Goal: Task Accomplishment & Management: Manage account settings

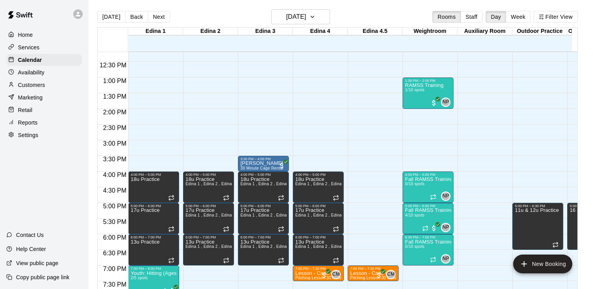
scroll to position [396, 0]
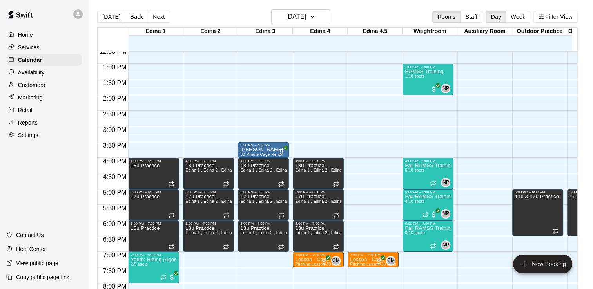
click at [30, 48] on p "Services" at bounding box center [29, 47] width 22 height 8
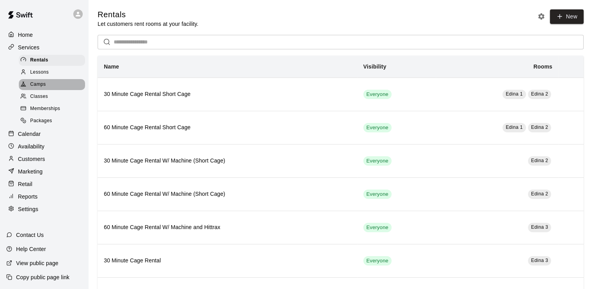
click at [42, 87] on span "Camps" at bounding box center [38, 85] width 16 height 8
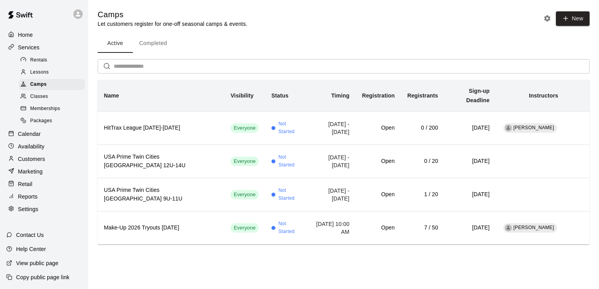
click at [42, 99] on span "Classes" at bounding box center [39, 97] width 18 height 8
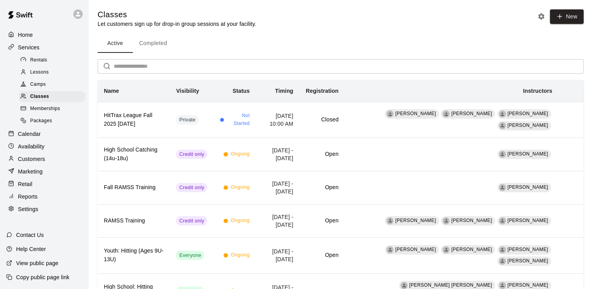
click at [48, 112] on span "Memberships" at bounding box center [45, 109] width 30 height 8
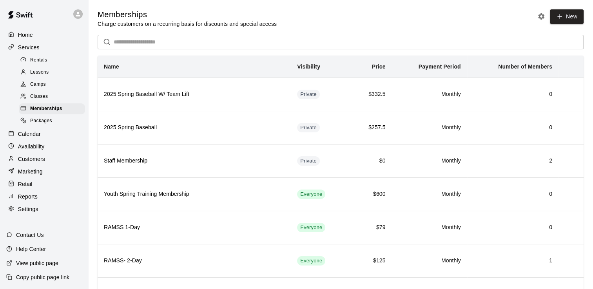
click at [47, 125] on span "Packages" at bounding box center [41, 121] width 22 height 8
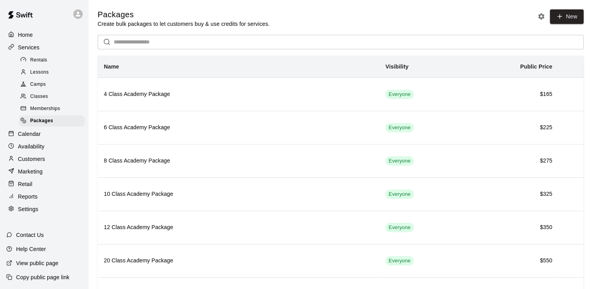
click at [46, 113] on span "Memberships" at bounding box center [45, 109] width 30 height 8
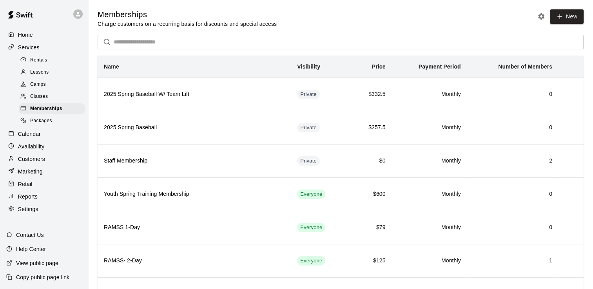
click at [44, 101] on span "Classes" at bounding box center [39, 97] width 18 height 8
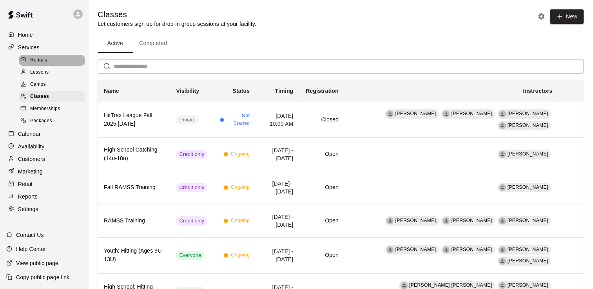
click at [37, 57] on div "Rentals" at bounding box center [52, 60] width 66 height 11
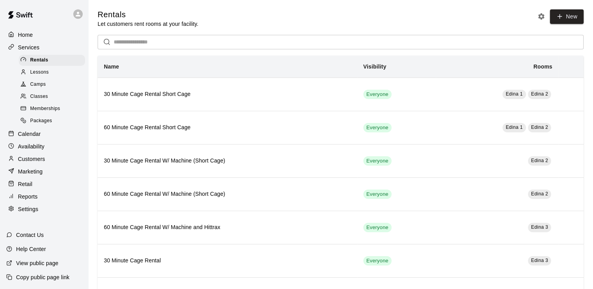
click at [38, 86] on span "Camps" at bounding box center [38, 85] width 16 height 8
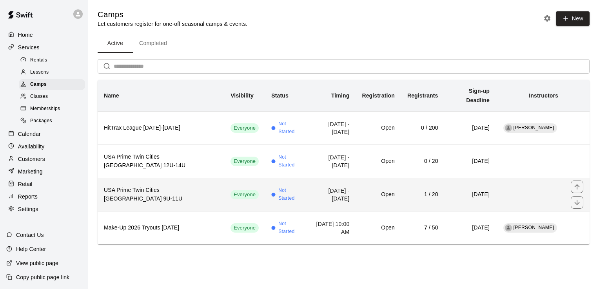
click at [161, 186] on h6 "USA Prime Twin Cities [GEOGRAPHIC_DATA] 9U-11U" at bounding box center [161, 194] width 114 height 17
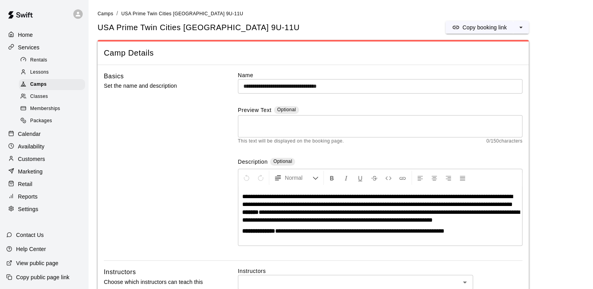
click at [25, 34] on p "Home" at bounding box center [25, 35] width 15 height 8
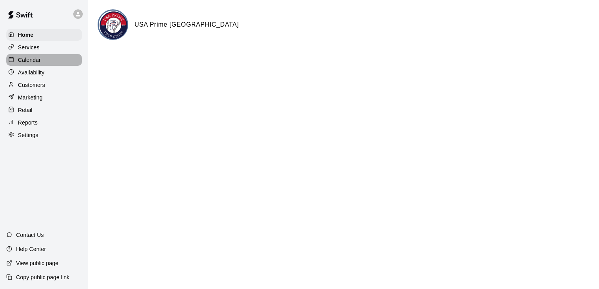
click at [31, 61] on p "Calendar" at bounding box center [29, 60] width 23 height 8
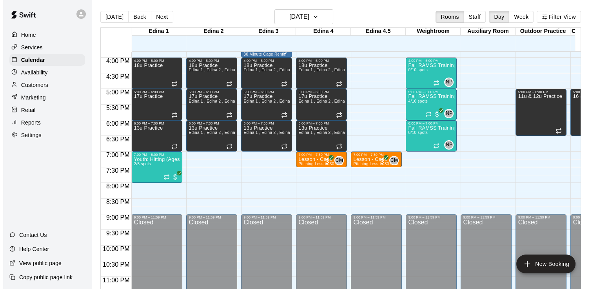
scroll to position [478, 0]
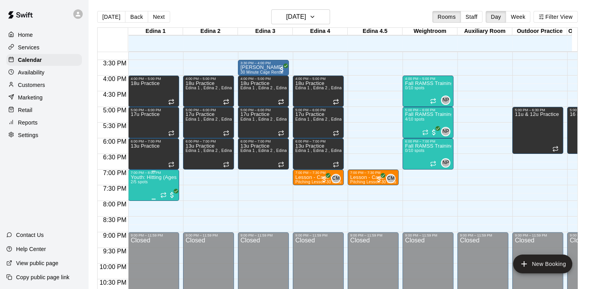
click at [146, 177] on p "Youth: Hitting (Ages 9U-13U)" at bounding box center [153, 177] width 46 height 0
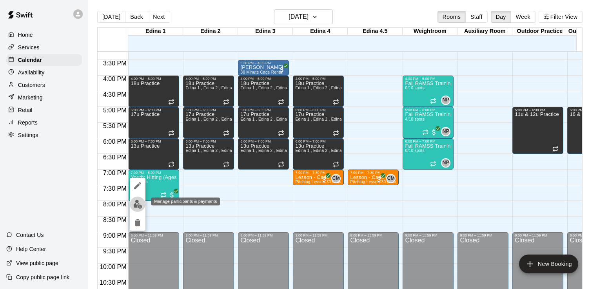
click at [138, 204] on img "edit" at bounding box center [137, 204] width 9 height 9
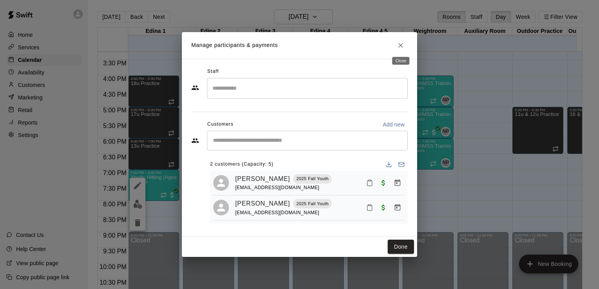
click at [399, 46] on icon "Close" at bounding box center [400, 45] width 5 height 5
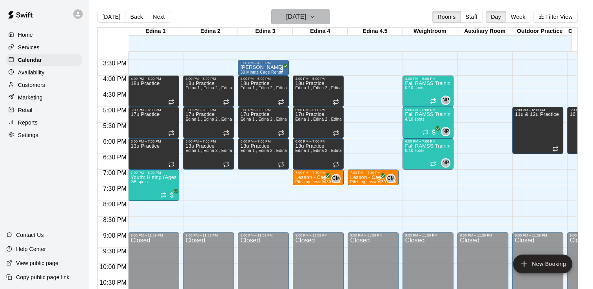
click at [315, 19] on icon "button" at bounding box center [312, 16] width 6 height 9
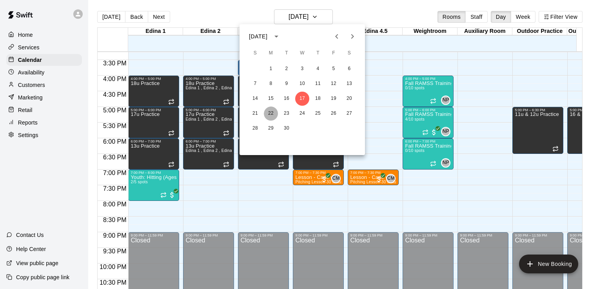
click at [273, 113] on button "22" at bounding box center [271, 114] width 14 height 14
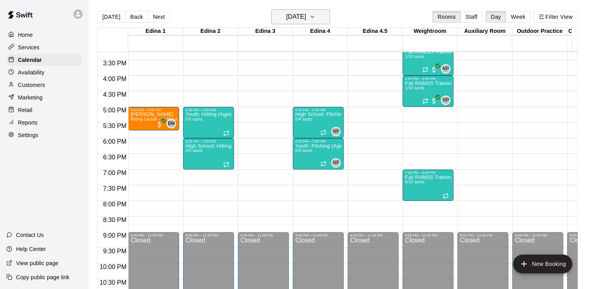
click at [315, 17] on icon "button" at bounding box center [312, 16] width 6 height 9
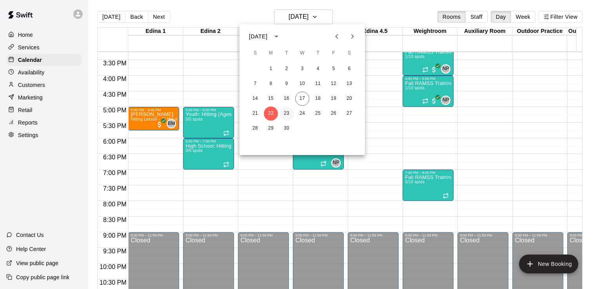
click at [287, 114] on button "23" at bounding box center [286, 114] width 14 height 14
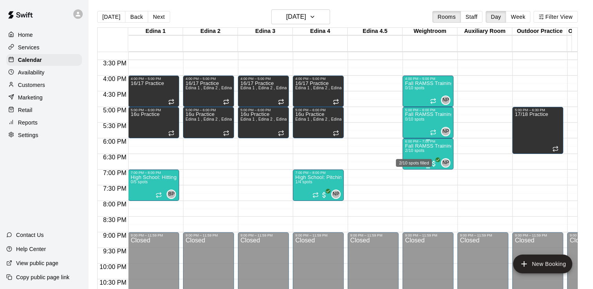
click at [412, 149] on span "2/10 spots" at bounding box center [414, 150] width 19 height 4
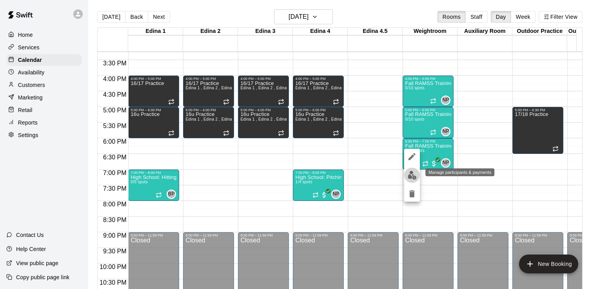
click at [407, 174] on img "edit" at bounding box center [411, 175] width 9 height 9
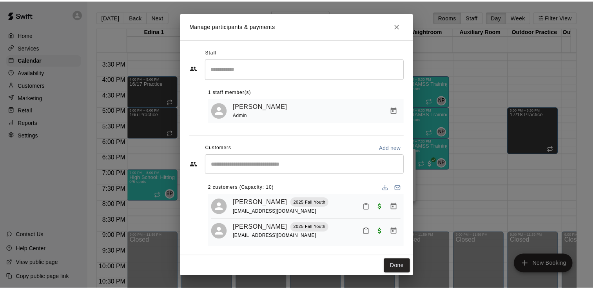
scroll to position [7, 0]
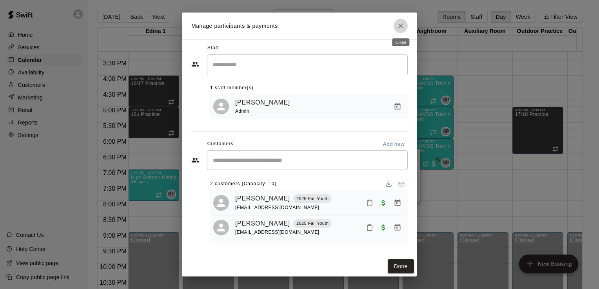
click at [402, 28] on icon "Close" at bounding box center [400, 26] width 8 height 8
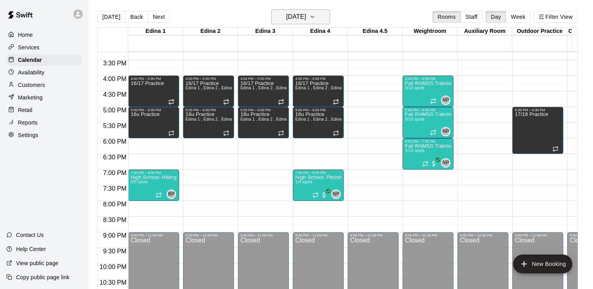
click at [315, 18] on icon "button" at bounding box center [312, 16] width 6 height 9
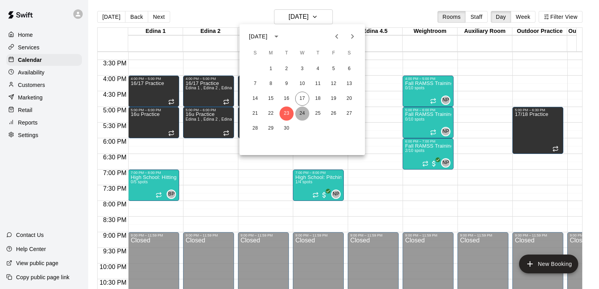
click at [301, 113] on button "24" at bounding box center [302, 114] width 14 height 14
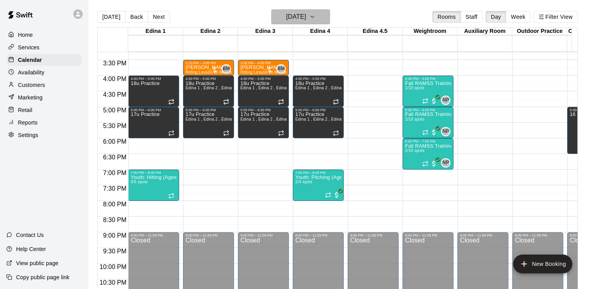
click at [315, 17] on icon "button" at bounding box center [312, 16] width 6 height 9
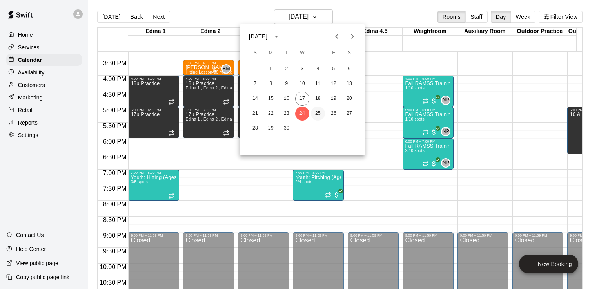
click at [317, 112] on button "25" at bounding box center [318, 114] width 14 height 14
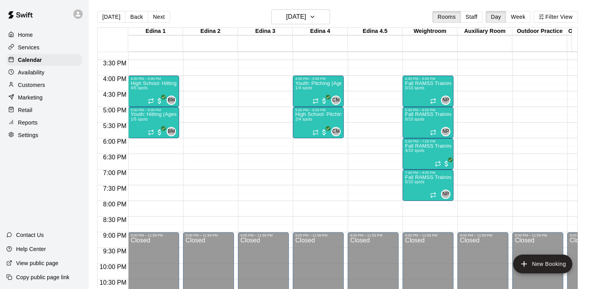
click at [38, 88] on p "Customers" at bounding box center [31, 85] width 27 height 8
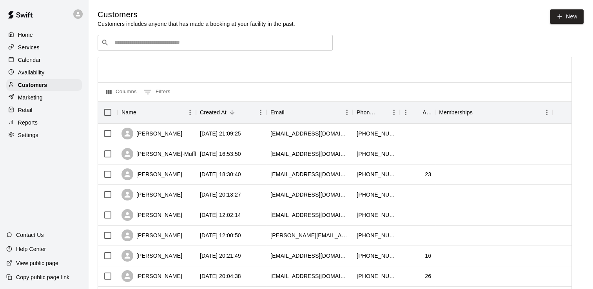
click at [158, 45] on input "Search customers by name or email" at bounding box center [220, 43] width 217 height 8
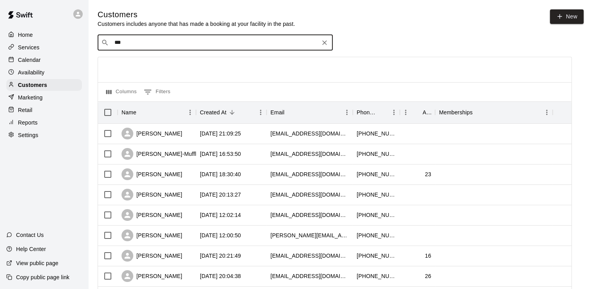
type input "****"
click at [158, 62] on div "[PERSON_NAME]" at bounding box center [161, 60] width 84 height 8
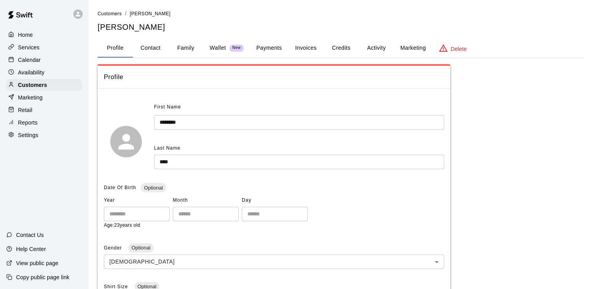
click at [307, 48] on button "Invoices" at bounding box center [305, 48] width 35 height 19
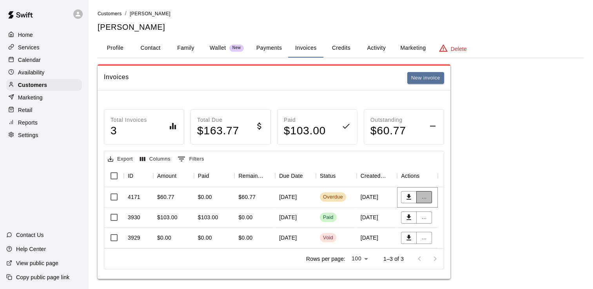
click at [425, 196] on button "..." at bounding box center [424, 197] width 16 height 12
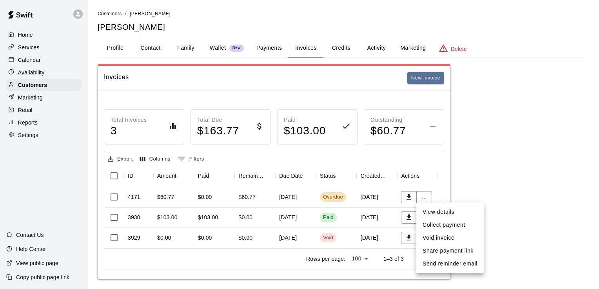
click at [499, 130] on div at bounding box center [299, 144] width 599 height 289
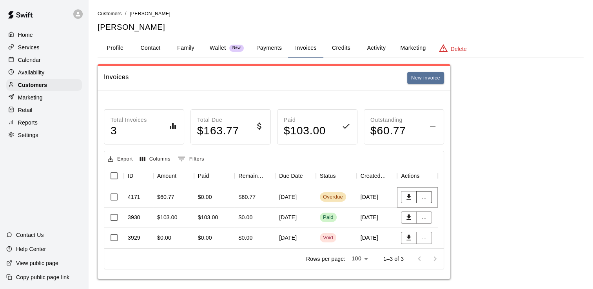
click at [424, 197] on button "..." at bounding box center [424, 197] width 16 height 12
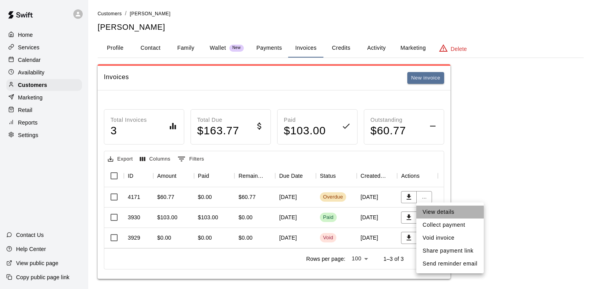
click at [442, 212] on li "View details" at bounding box center [449, 212] width 67 height 13
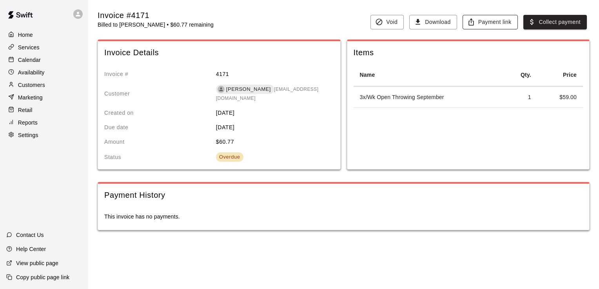
click at [499, 21] on button "Payment link" at bounding box center [489, 22] width 55 height 14
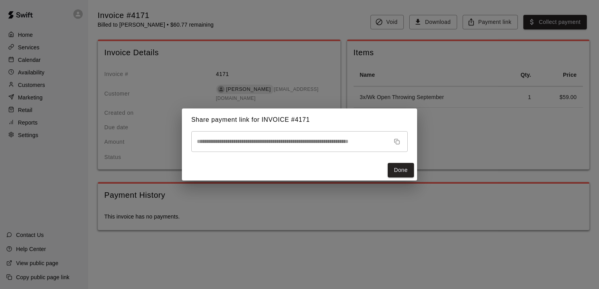
click at [398, 141] on icon "button" at bounding box center [397, 142] width 6 height 6
click at [406, 174] on button "Done" at bounding box center [400, 170] width 26 height 14
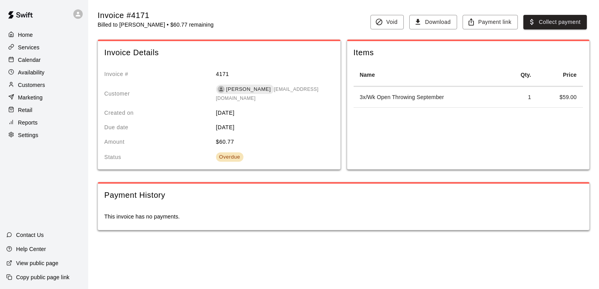
click at [28, 35] on p "Home" at bounding box center [25, 35] width 15 height 8
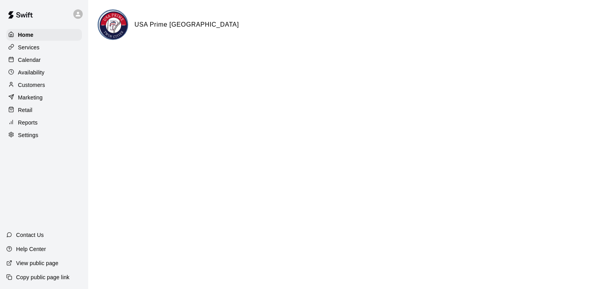
click at [36, 60] on p "Calendar" at bounding box center [29, 60] width 23 height 8
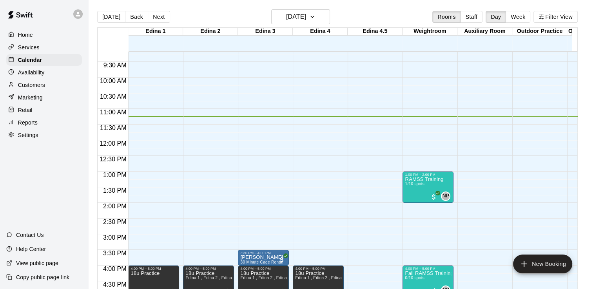
scroll to position [289, 0]
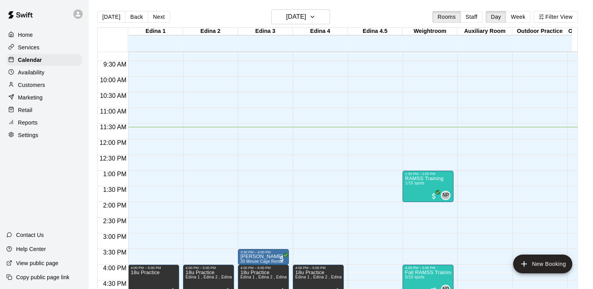
click at [28, 34] on p "Home" at bounding box center [25, 35] width 15 height 8
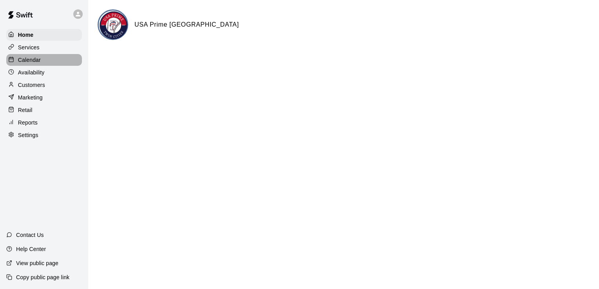
click at [39, 62] on p "Calendar" at bounding box center [29, 60] width 23 height 8
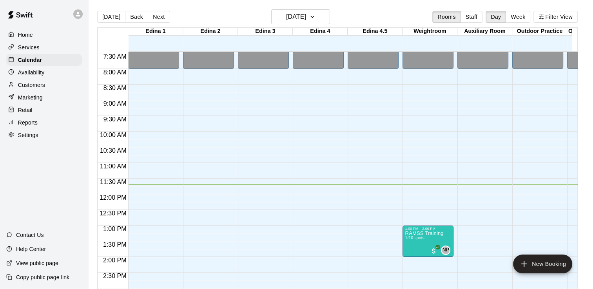
scroll to position [287, 0]
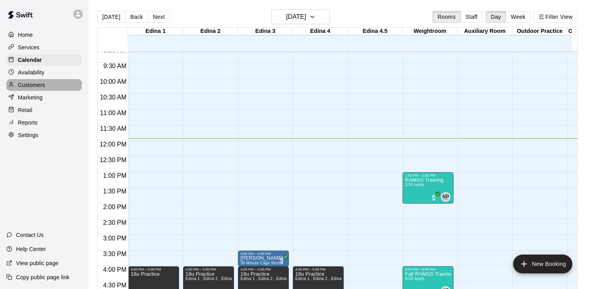
click at [41, 89] on p "Customers" at bounding box center [31, 85] width 27 height 8
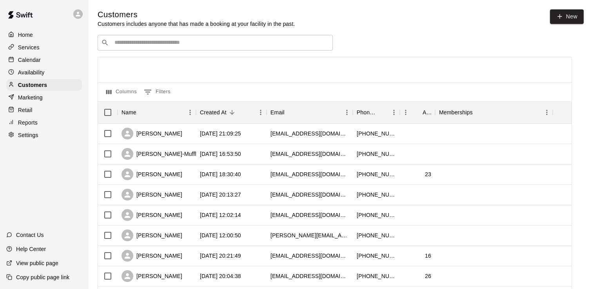
click at [219, 43] on input "Search customers by name or email" at bounding box center [220, 43] width 217 height 8
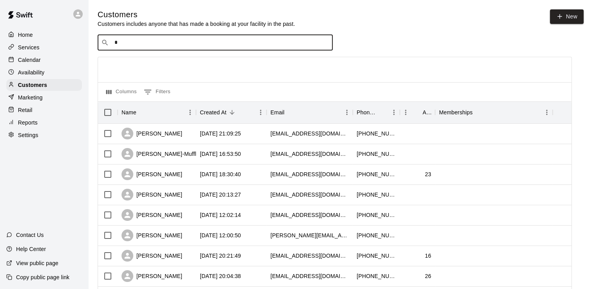
type input "**"
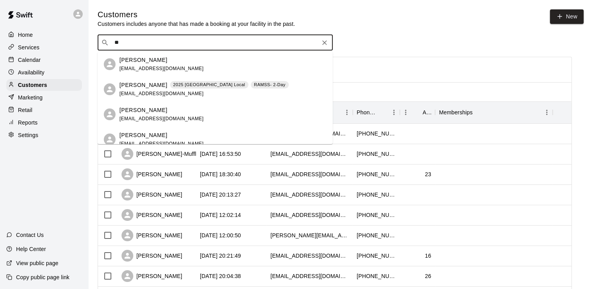
click at [139, 93] on span "[EMAIL_ADDRESS][DOMAIN_NAME]" at bounding box center [161, 93] width 84 height 5
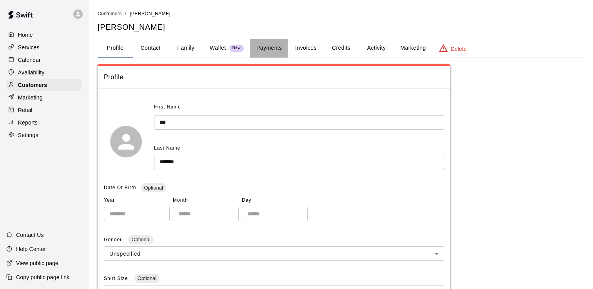
click at [270, 48] on button "Payments" at bounding box center [269, 48] width 38 height 19
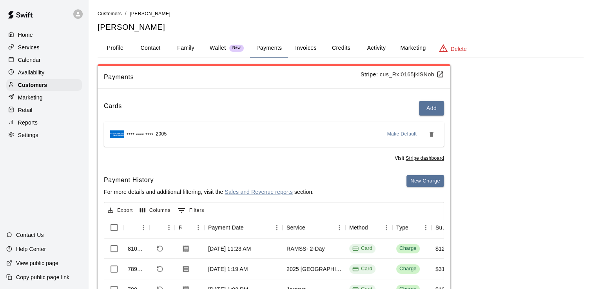
click at [28, 36] on p "Home" at bounding box center [25, 35] width 15 height 8
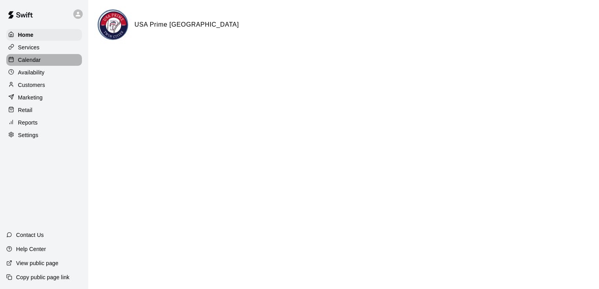
click at [34, 63] on p "Calendar" at bounding box center [29, 60] width 23 height 8
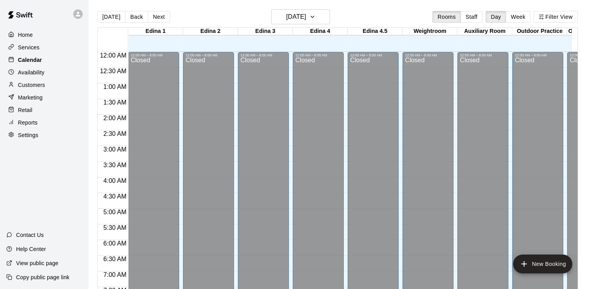
scroll to position [376, 0]
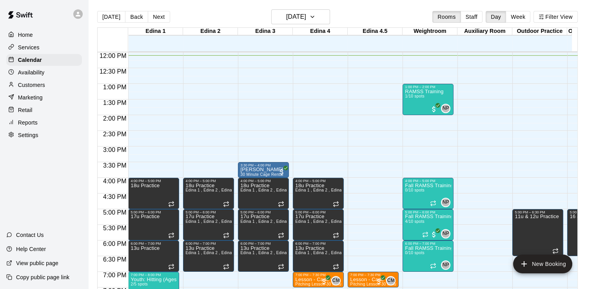
click at [353, 121] on div "12:00 AM – 8:00 AM Closed 7:00 PM – 7:30 PM Lesson - Cade with Jac Pitching Les…" at bounding box center [372, 52] width 51 height 752
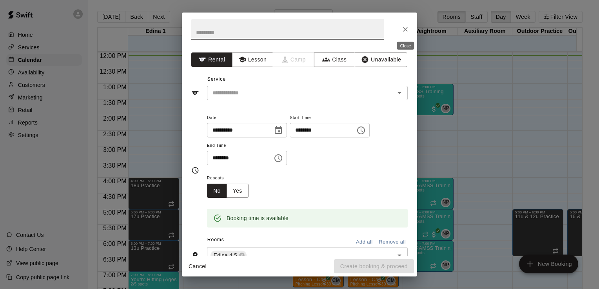
click at [405, 29] on icon "Close" at bounding box center [405, 29] width 5 height 5
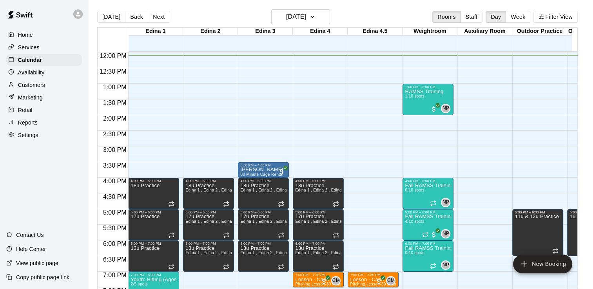
click at [37, 86] on p "Customers" at bounding box center [31, 85] width 27 height 8
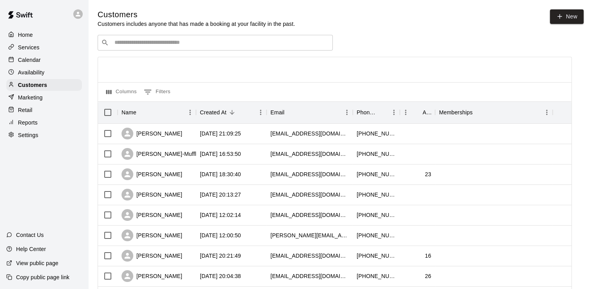
click at [174, 42] on input "Search customers by name or email" at bounding box center [220, 43] width 217 height 8
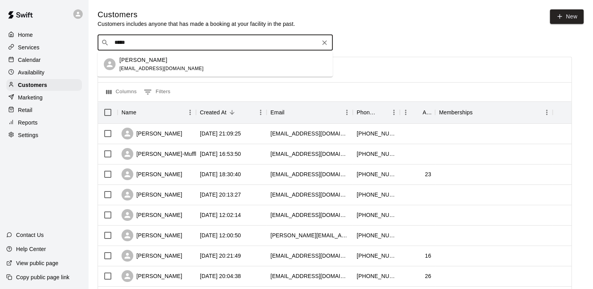
type input "******"
click at [145, 66] on span "[EMAIL_ADDRESS][DOMAIN_NAME]" at bounding box center [161, 68] width 84 height 5
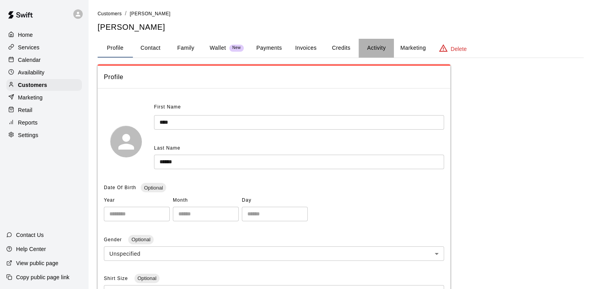
click at [374, 47] on button "Activity" at bounding box center [375, 48] width 35 height 19
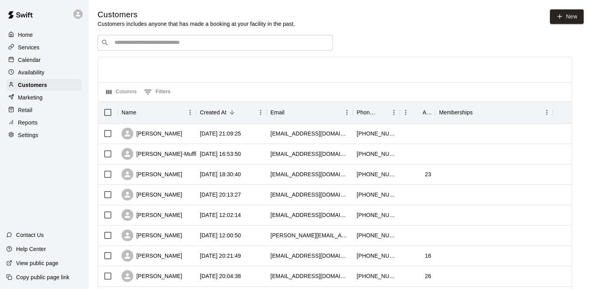
click at [153, 46] on input "Search customers by name or email" at bounding box center [220, 43] width 217 height 8
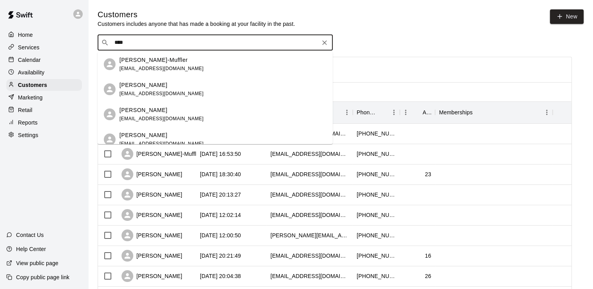
type input "*****"
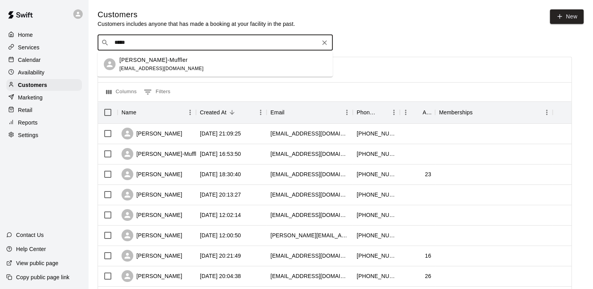
click at [158, 58] on p "[PERSON_NAME]-Muffler" at bounding box center [153, 60] width 68 height 8
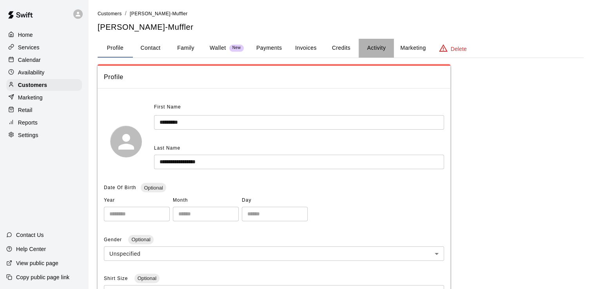
click at [380, 46] on button "Activity" at bounding box center [375, 48] width 35 height 19
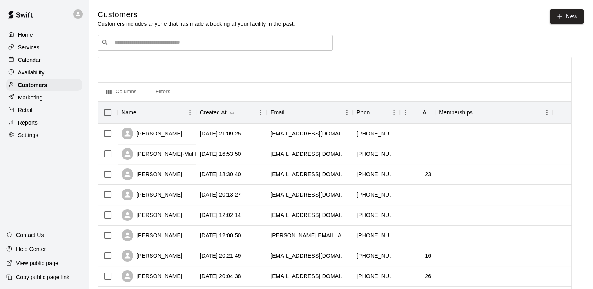
click at [166, 151] on div "[PERSON_NAME]-Muffler" at bounding box center [161, 154] width 80 height 12
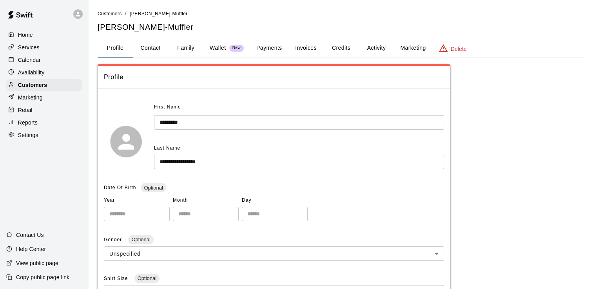
click at [154, 49] on button "Contact" at bounding box center [150, 48] width 35 height 19
select select "**"
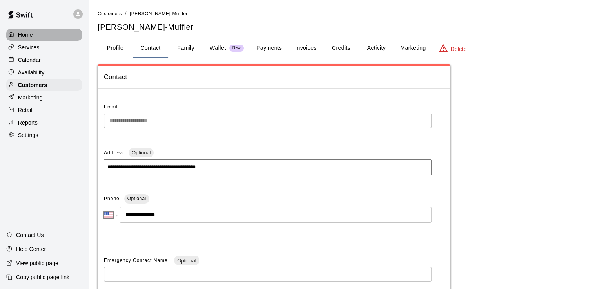
click at [31, 37] on p "Home" at bounding box center [25, 35] width 15 height 8
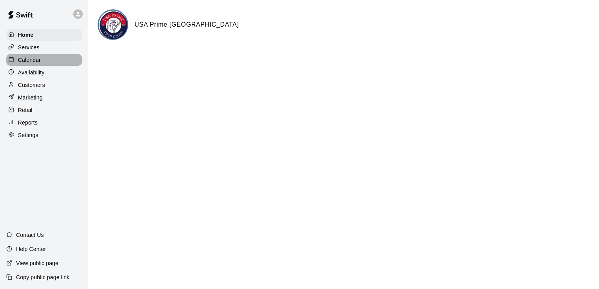
click at [31, 60] on p "Calendar" at bounding box center [29, 60] width 23 height 8
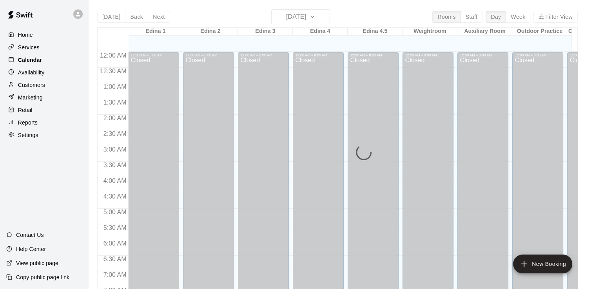
scroll to position [380, 0]
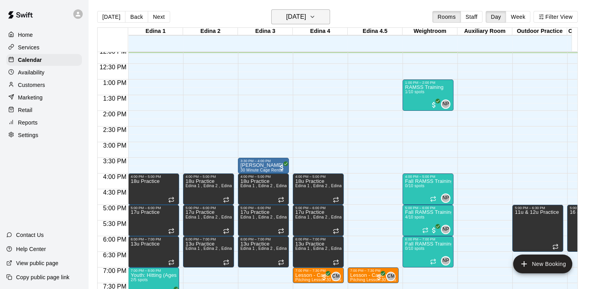
click at [315, 16] on icon "button" at bounding box center [312, 16] width 6 height 9
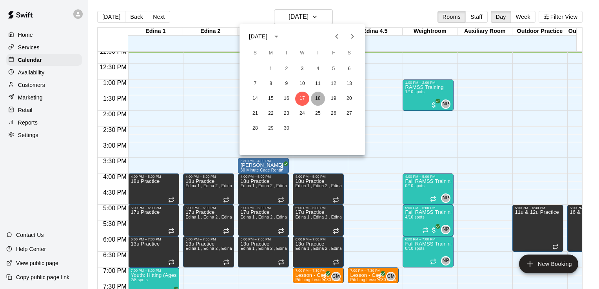
click at [320, 98] on button "18" at bounding box center [318, 99] width 14 height 14
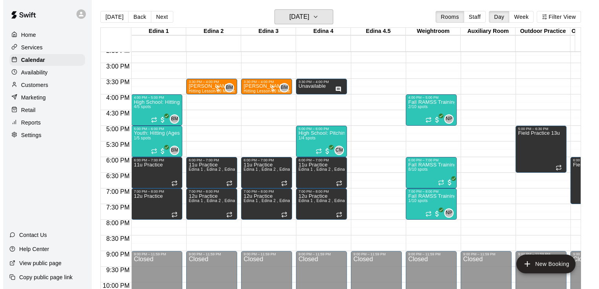
scroll to position [483, 0]
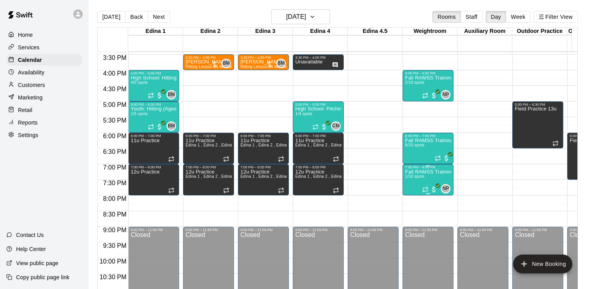
click at [417, 172] on p "Fall RAMSS Training" at bounding box center [428, 172] width 46 height 0
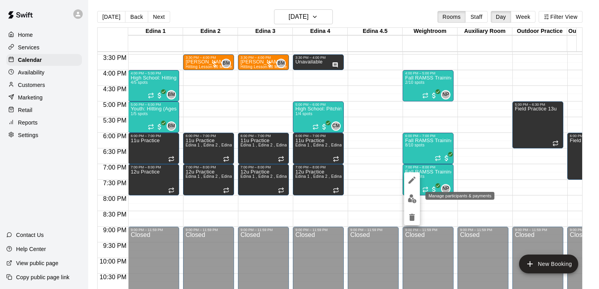
click at [412, 198] on img "edit" at bounding box center [411, 198] width 9 height 9
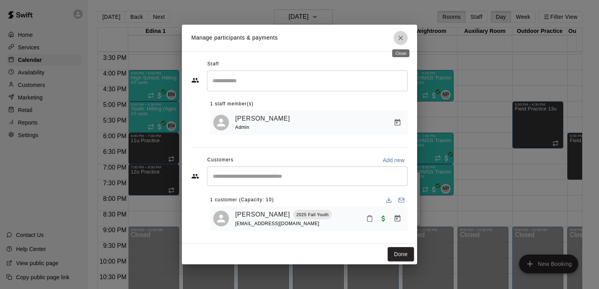
click at [401, 37] on icon "Close" at bounding box center [400, 38] width 8 height 8
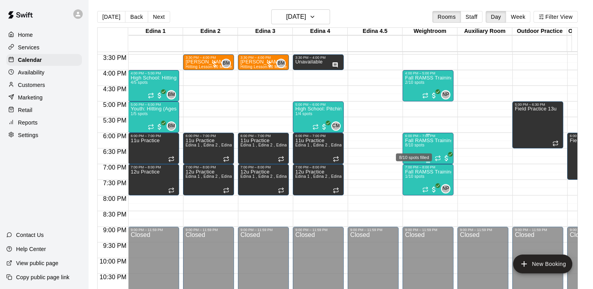
click at [418, 144] on span "8/10 spots" at bounding box center [414, 145] width 19 height 4
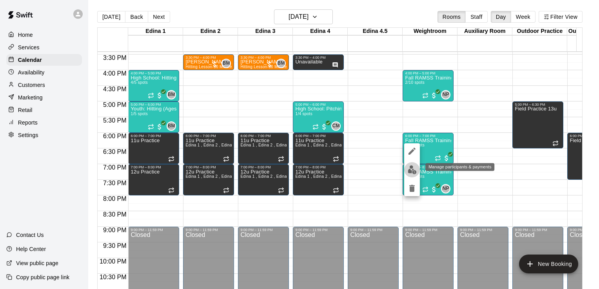
click at [411, 171] on img "edit" at bounding box center [411, 169] width 9 height 9
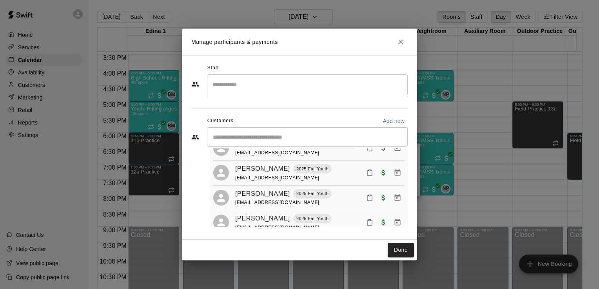
scroll to position [151, 0]
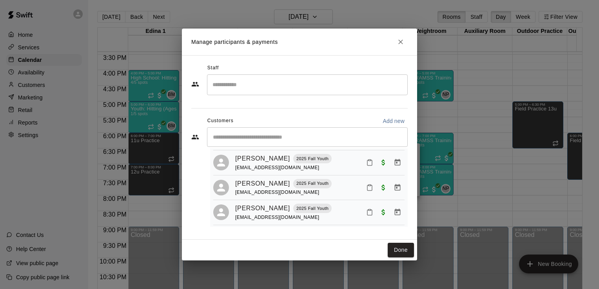
drag, startPoint x: 414, startPoint y: 216, endPoint x: 408, endPoint y: 132, distance: 84.0
click at [408, 132] on div "Staff ​ Customers Add new ​ 8 customers (Capacity: 10) [PERSON_NAME] 2025 Fall …" at bounding box center [299, 147] width 235 height 185
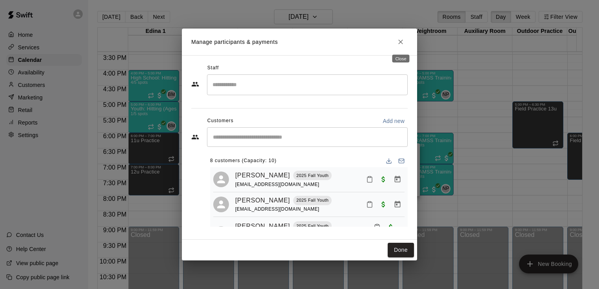
click at [402, 42] on icon "Close" at bounding box center [400, 42] width 8 height 8
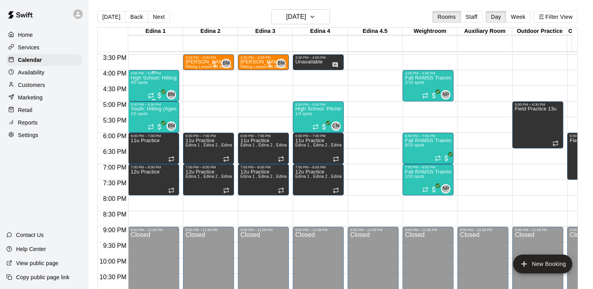
click at [143, 78] on p "High School: Hitting (Ages 14U-18U)" at bounding box center [153, 78] width 46 height 0
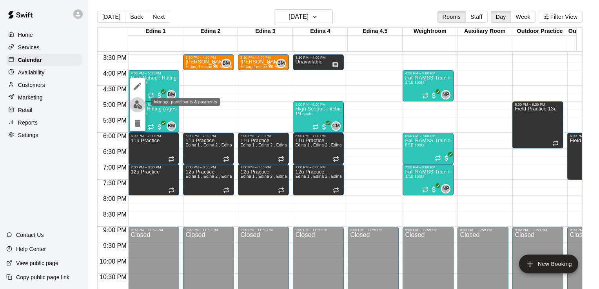
click at [136, 107] on img "edit" at bounding box center [137, 104] width 9 height 9
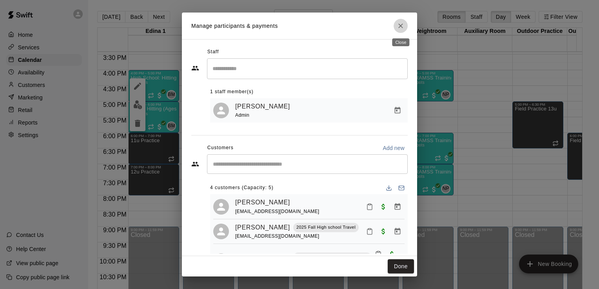
click at [400, 26] on icon "Close" at bounding box center [400, 26] width 5 height 5
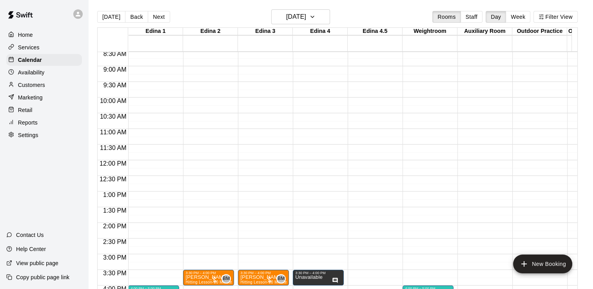
scroll to position [240, 0]
